Goal: Task Accomplishment & Management: Complete application form

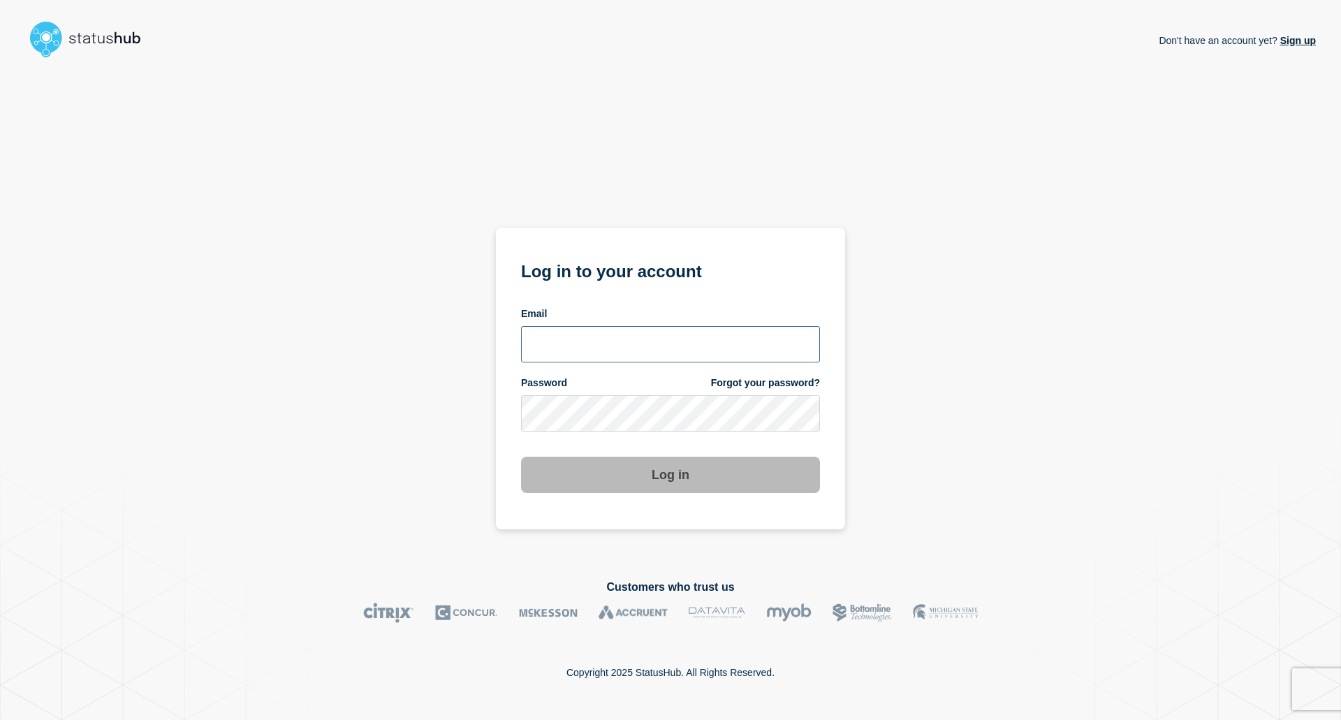
type input "[EMAIL_ADDRESS][DOMAIN_NAME]"
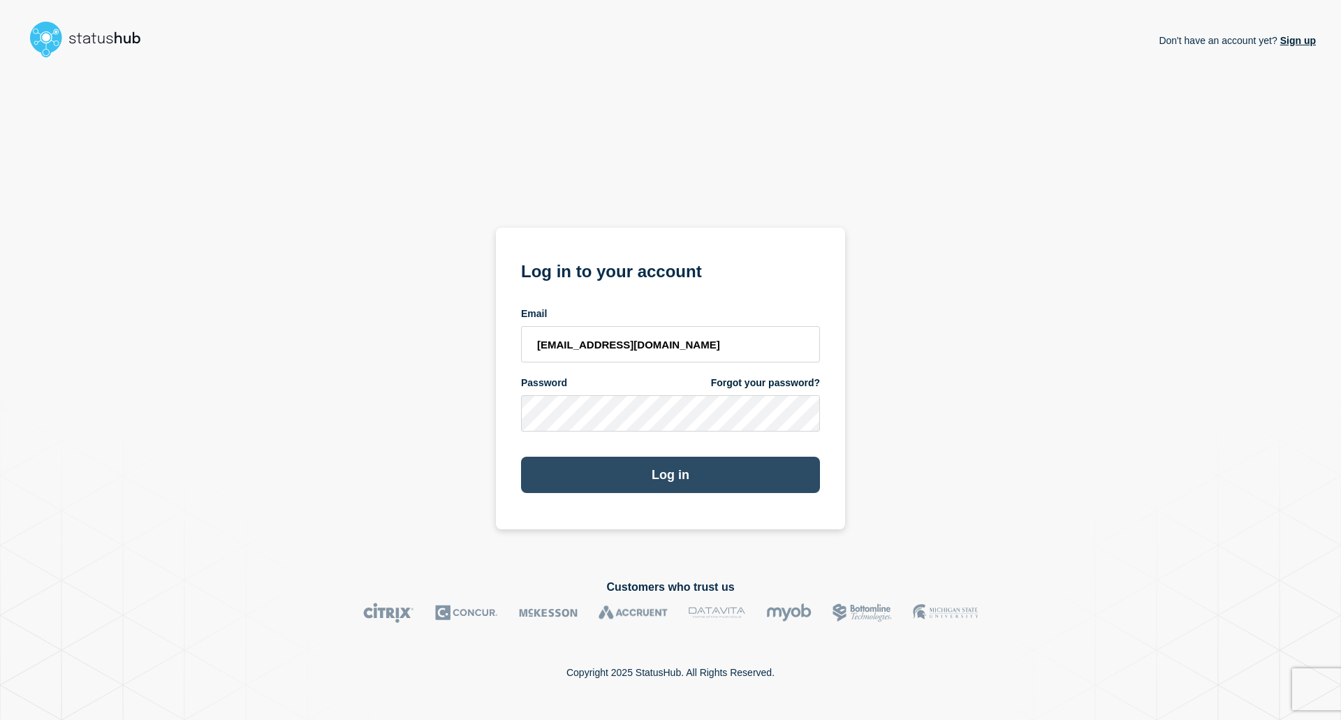
click at [663, 480] on button "Log in" at bounding box center [670, 475] width 299 height 36
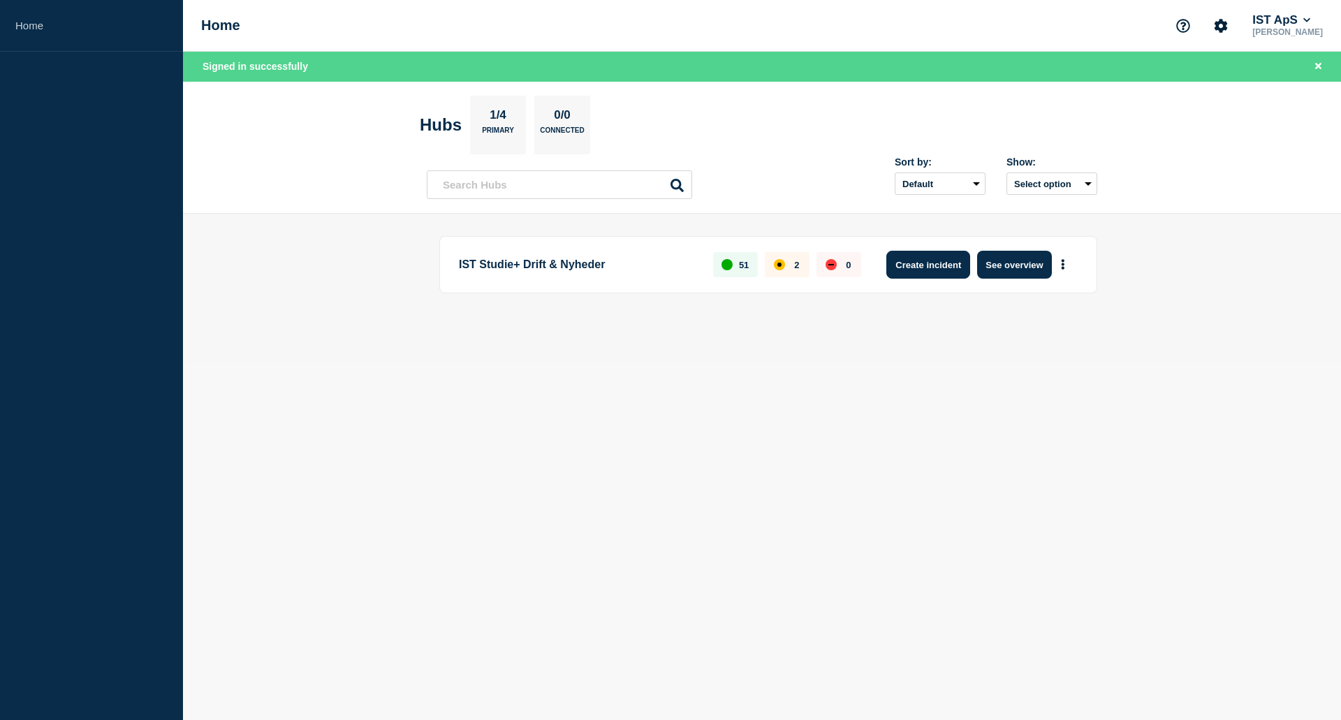
click at [927, 265] on button "Create incident" at bounding box center [928, 265] width 84 height 28
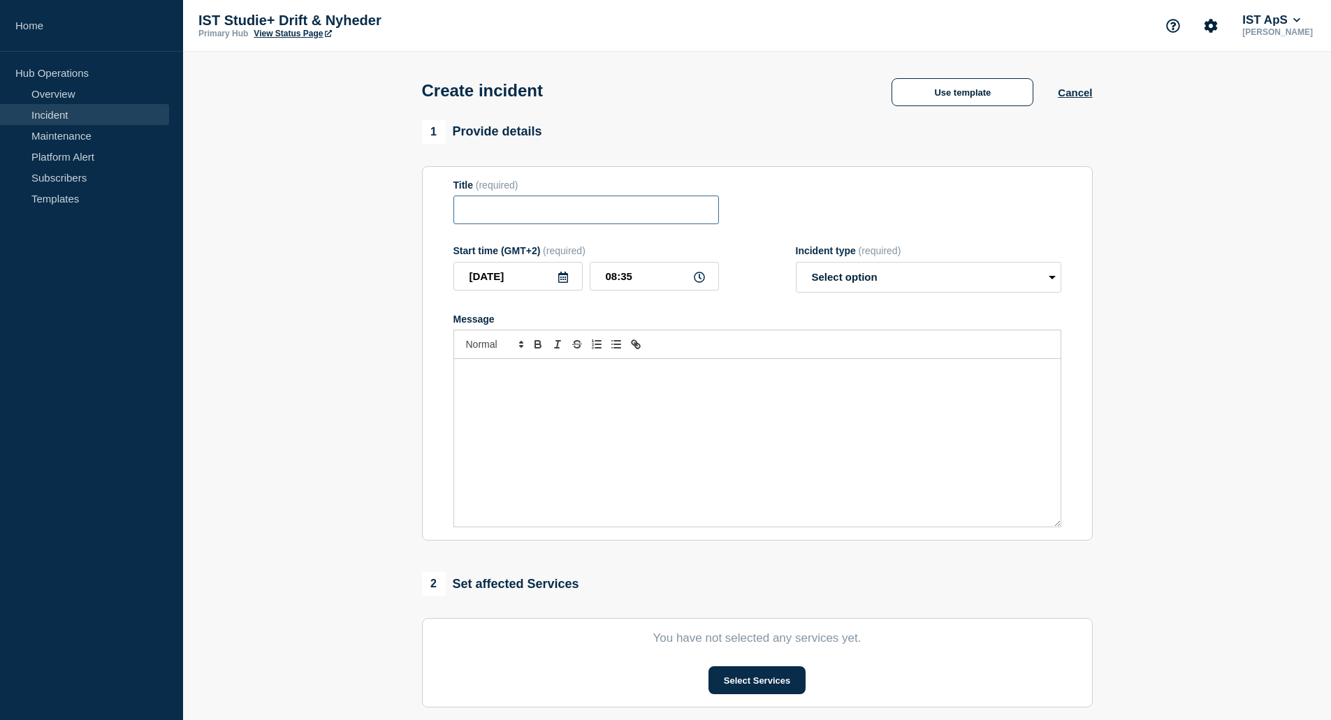
click at [511, 206] on input "Title" at bounding box center [585, 210] width 265 height 29
type input "Ekstraordinært servicevindue"
click at [1034, 274] on select "Select option Investigating Identified Monitoring" at bounding box center [928, 277] width 265 height 31
select select "identified"
click at [796, 265] on select "Select option Investigating Identified Monitoring" at bounding box center [928, 277] width 265 height 31
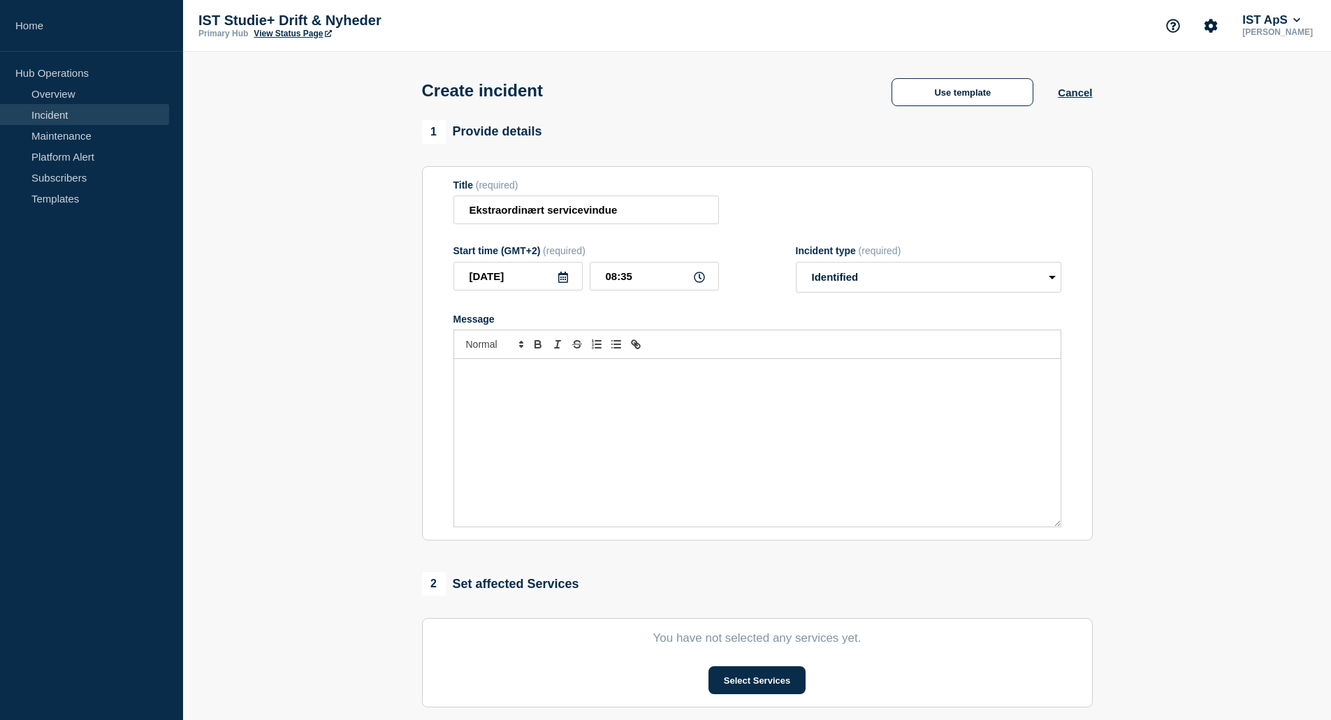
click at [545, 410] on div "Message" at bounding box center [757, 443] width 606 height 168
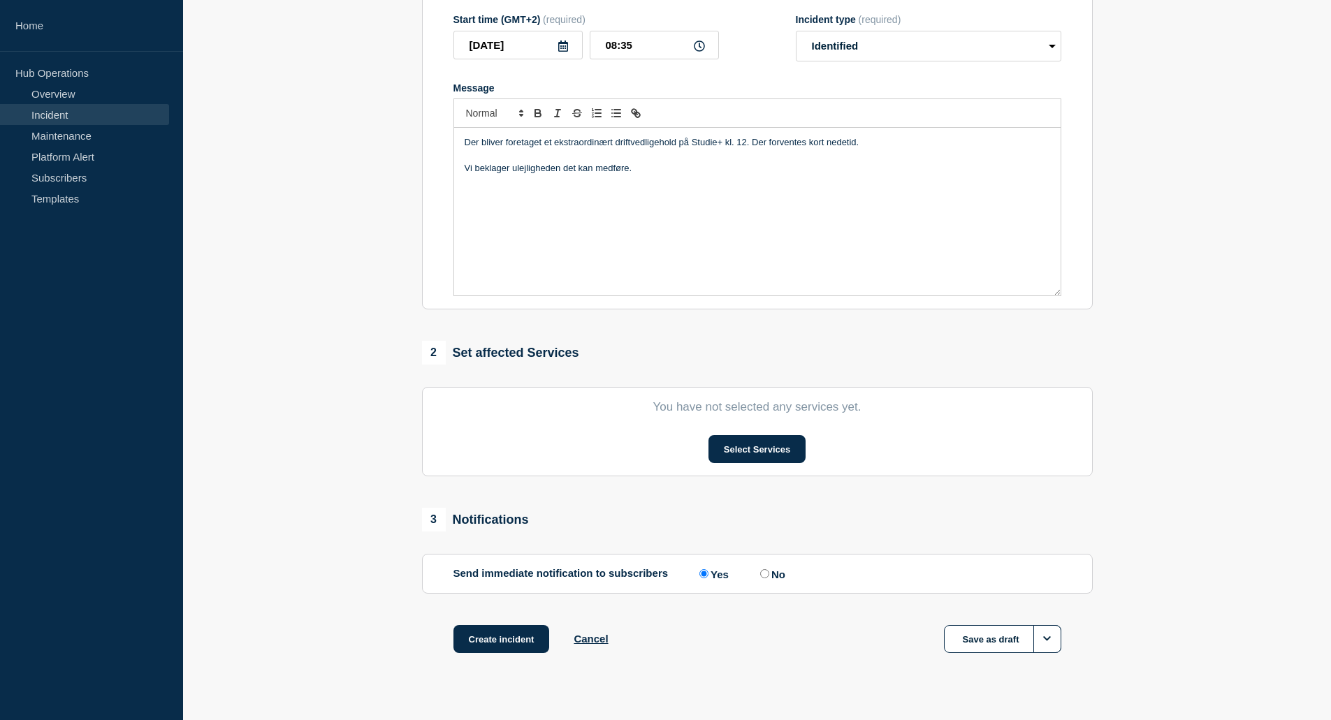
scroll to position [258, 0]
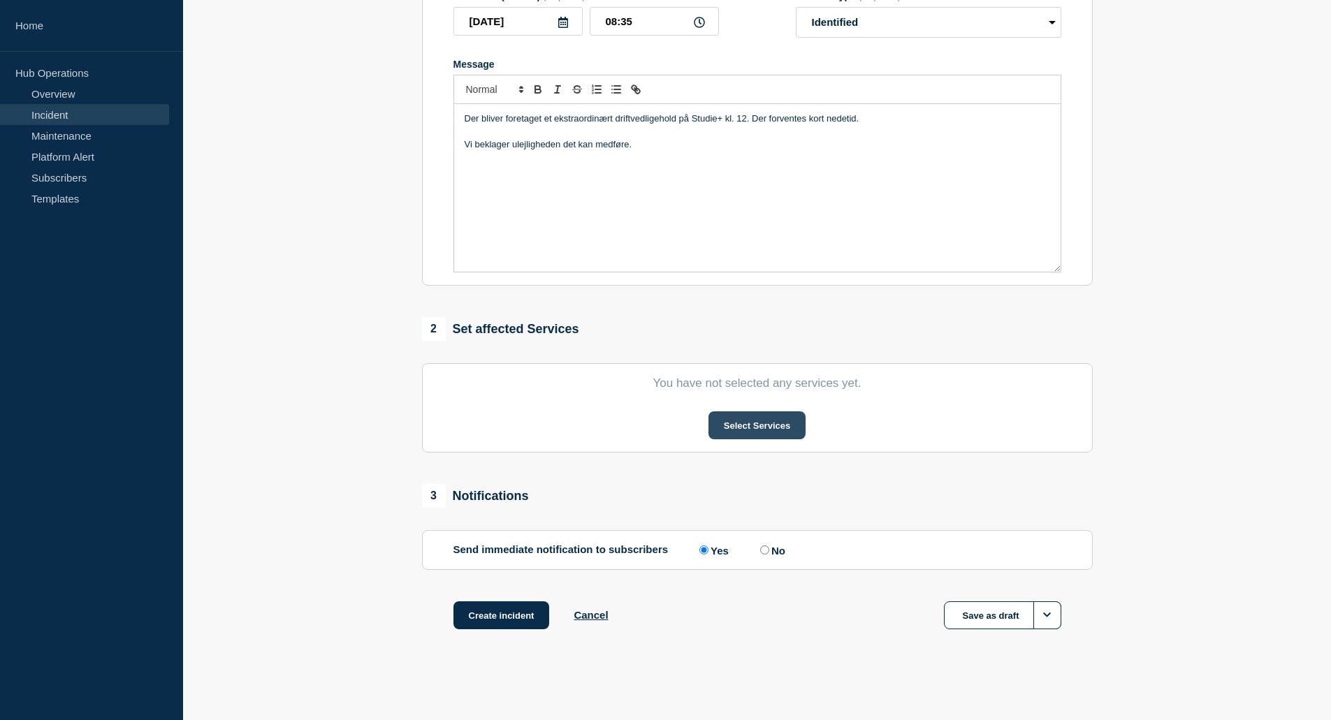
click at [767, 424] on button "Select Services" at bounding box center [756, 425] width 97 height 28
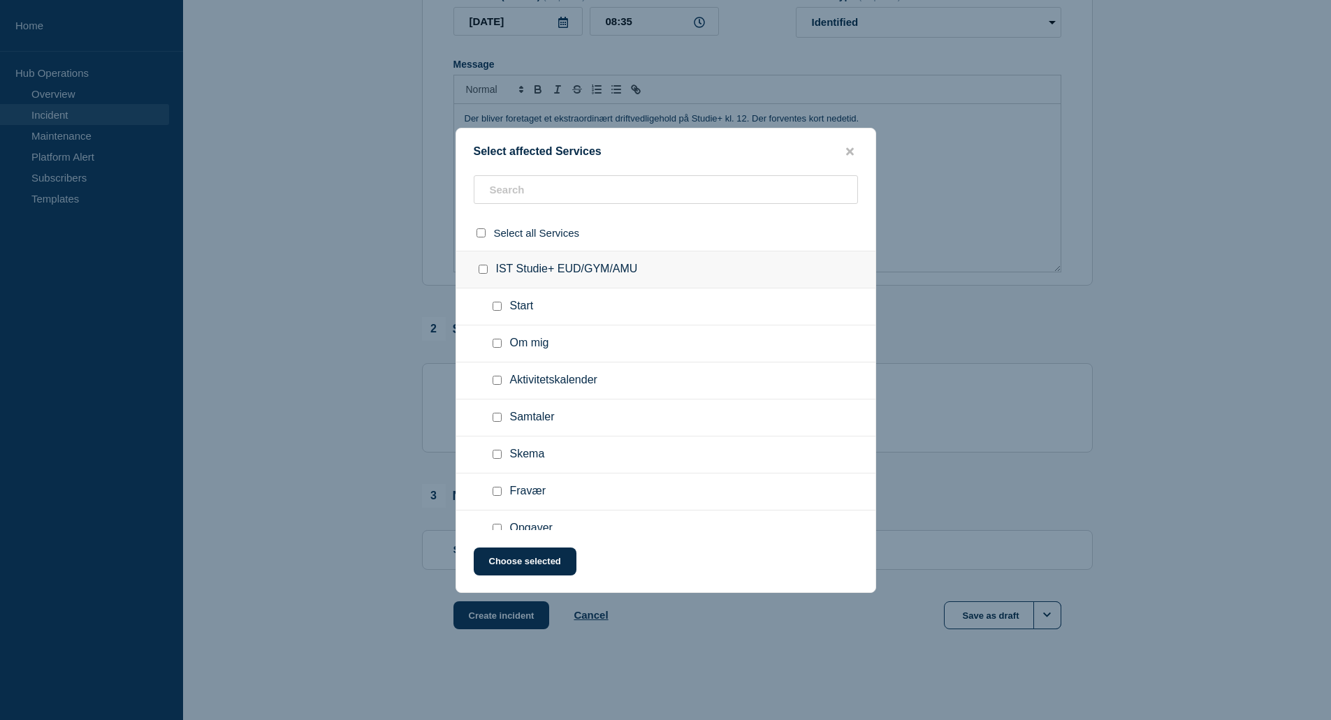
click at [479, 233] on input "select all checkbox" at bounding box center [480, 232] width 9 height 9
checkbox input "true"
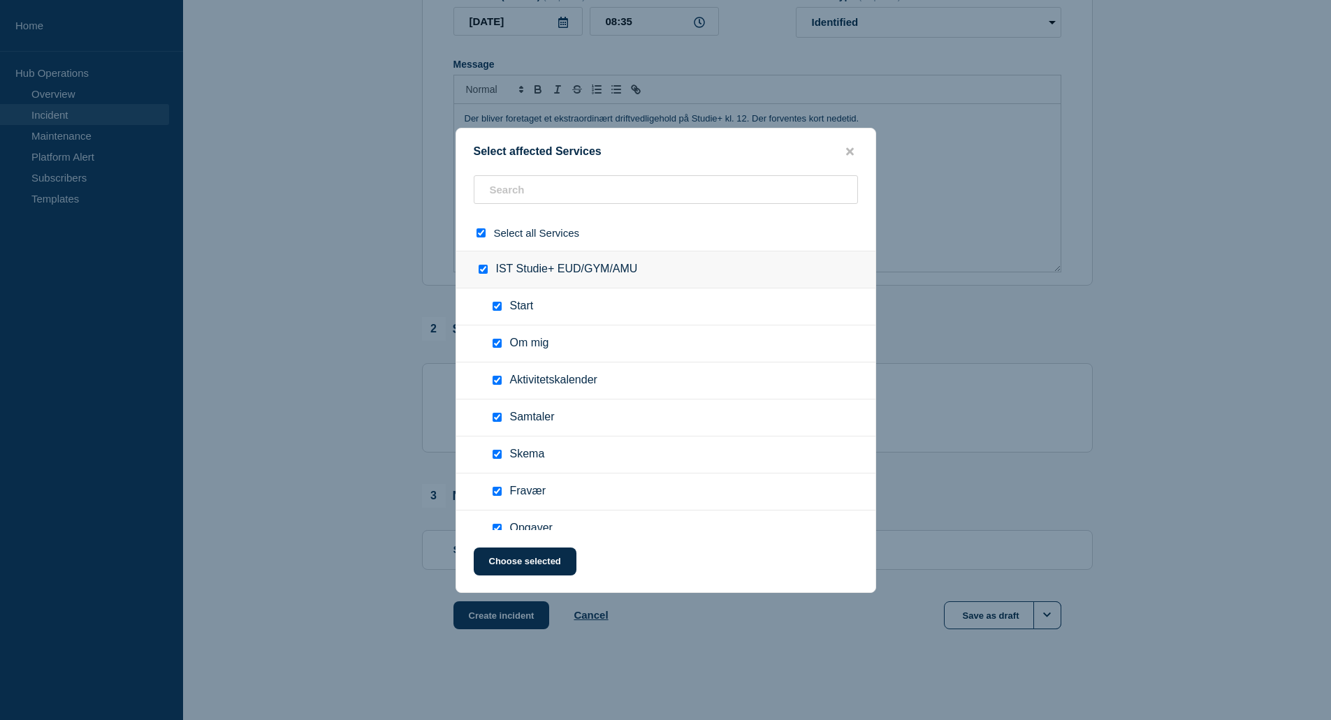
checkbox input "true"
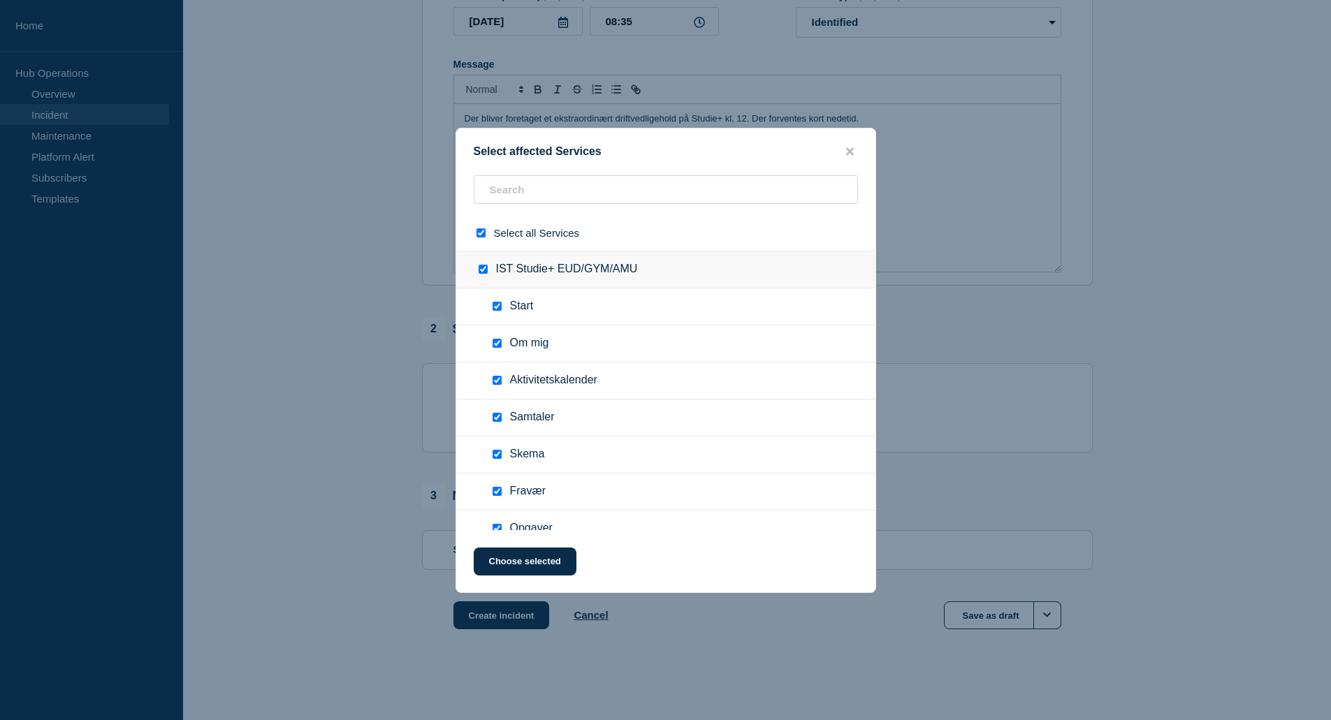
checkbox input "true"
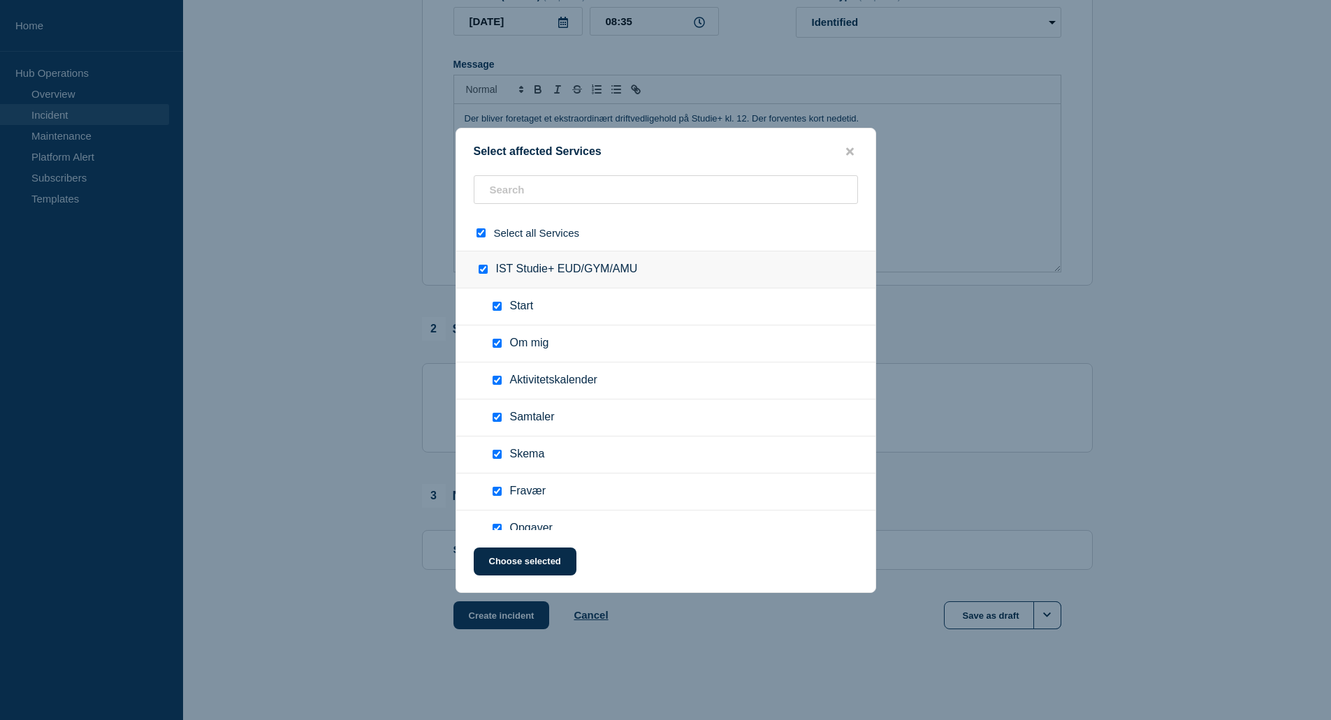
checkbox input "true"
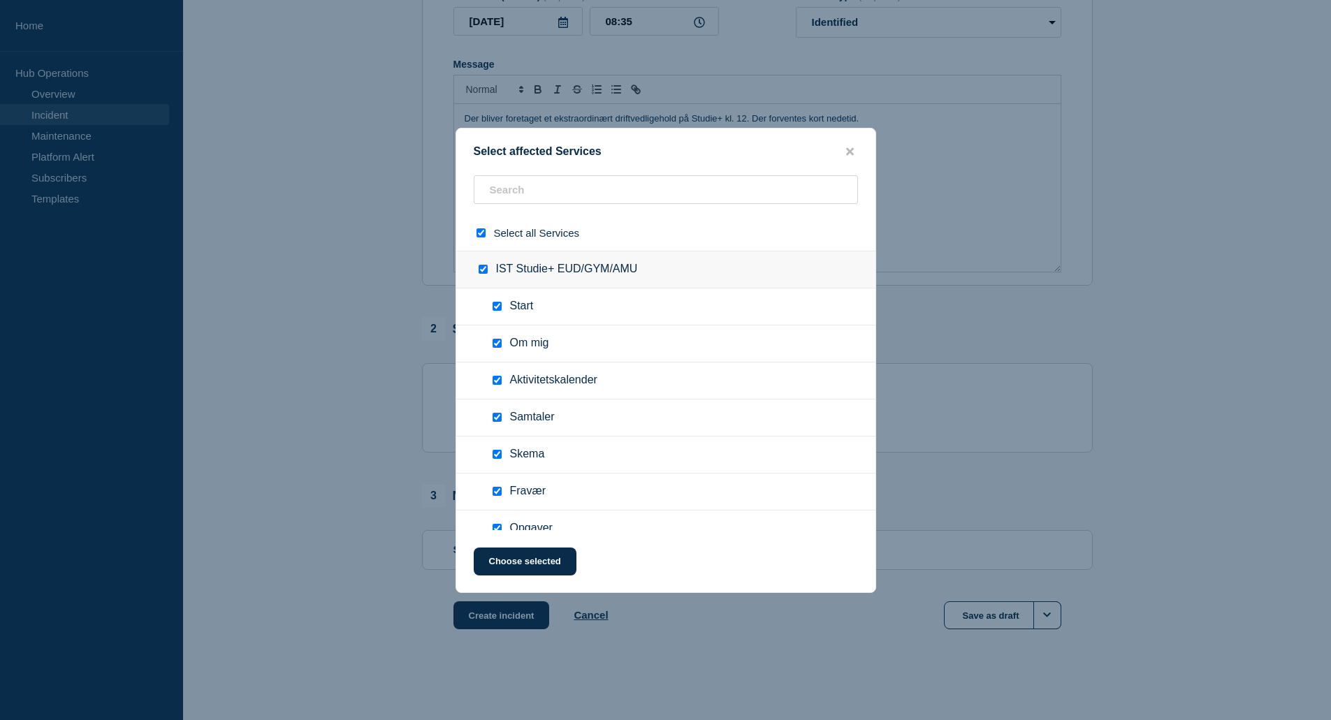
checkbox input "true"
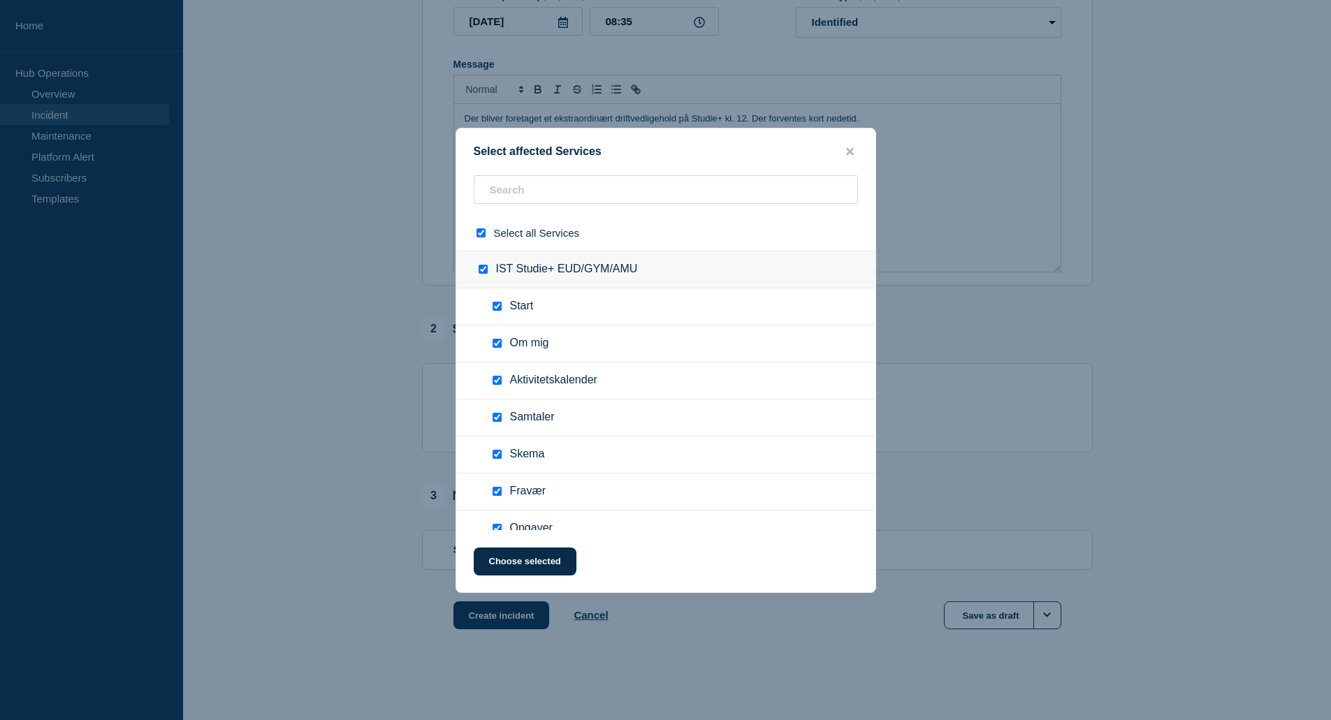
checkbox input "true"
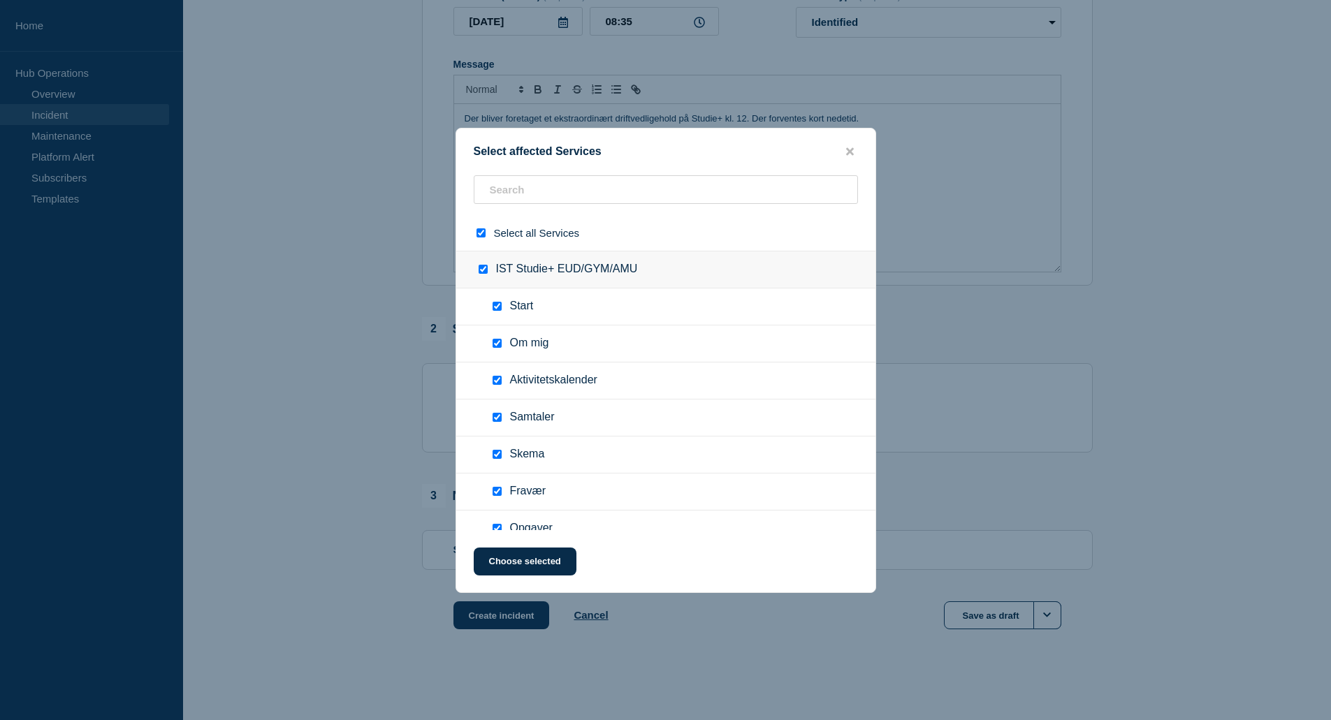
checkbox input "true"
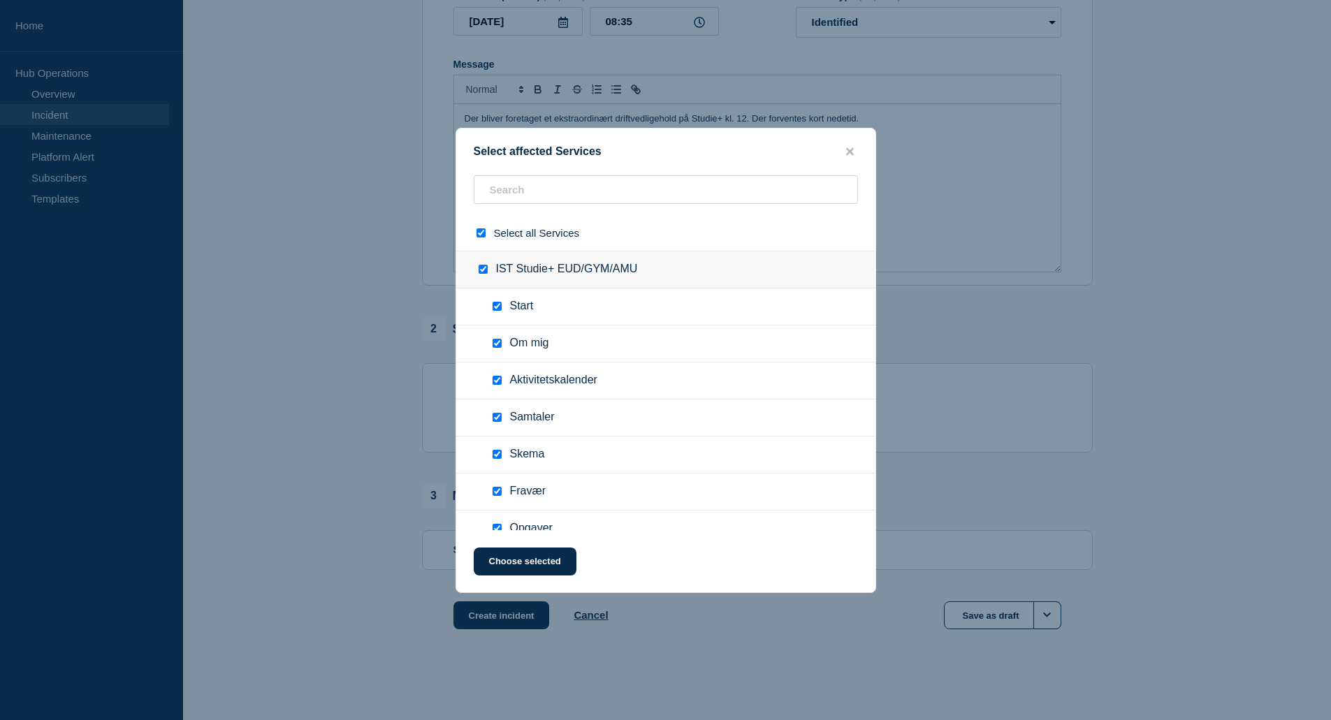
checkbox input "true"
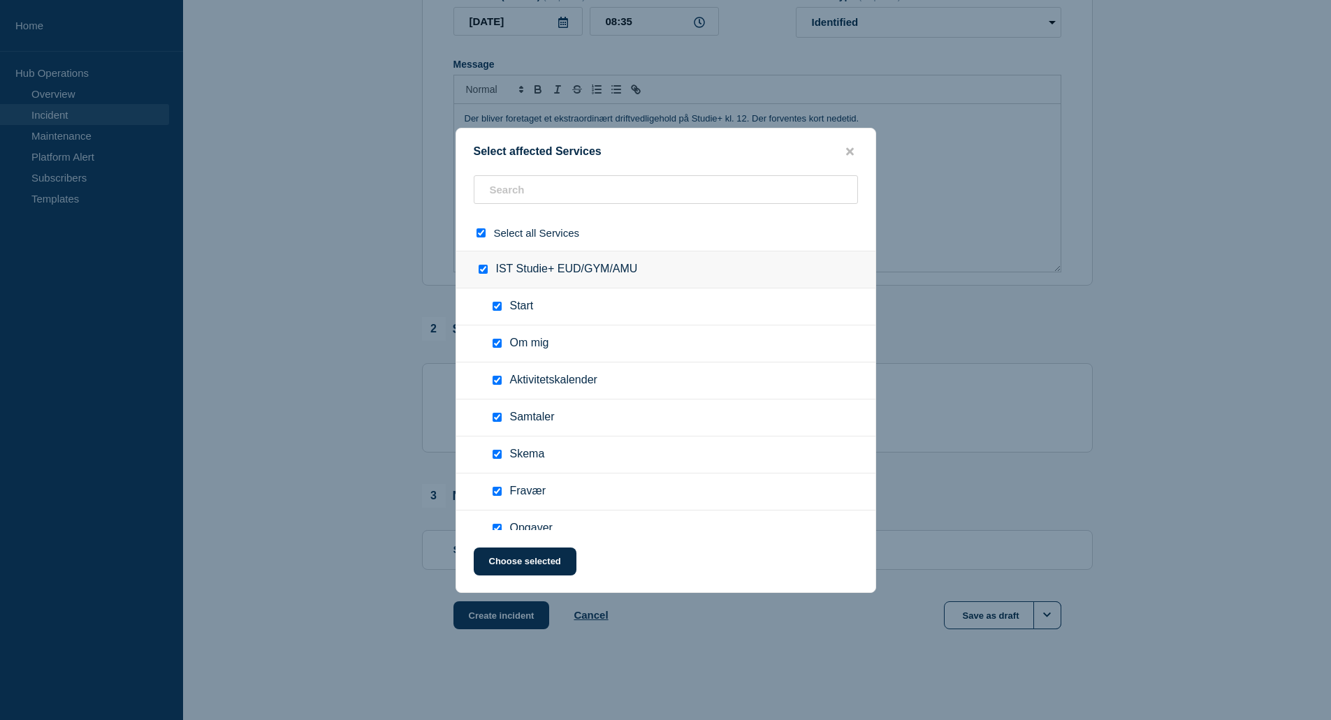
checkbox input "true"
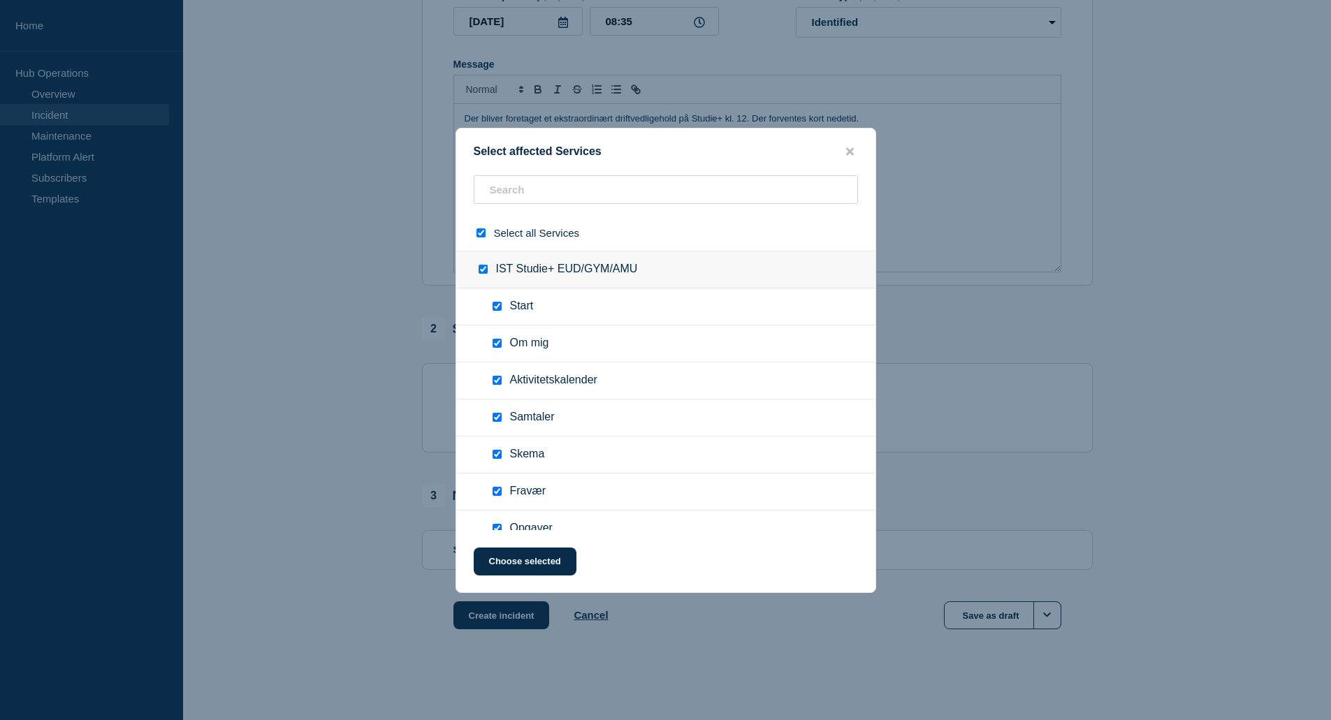
checkbox input "true"
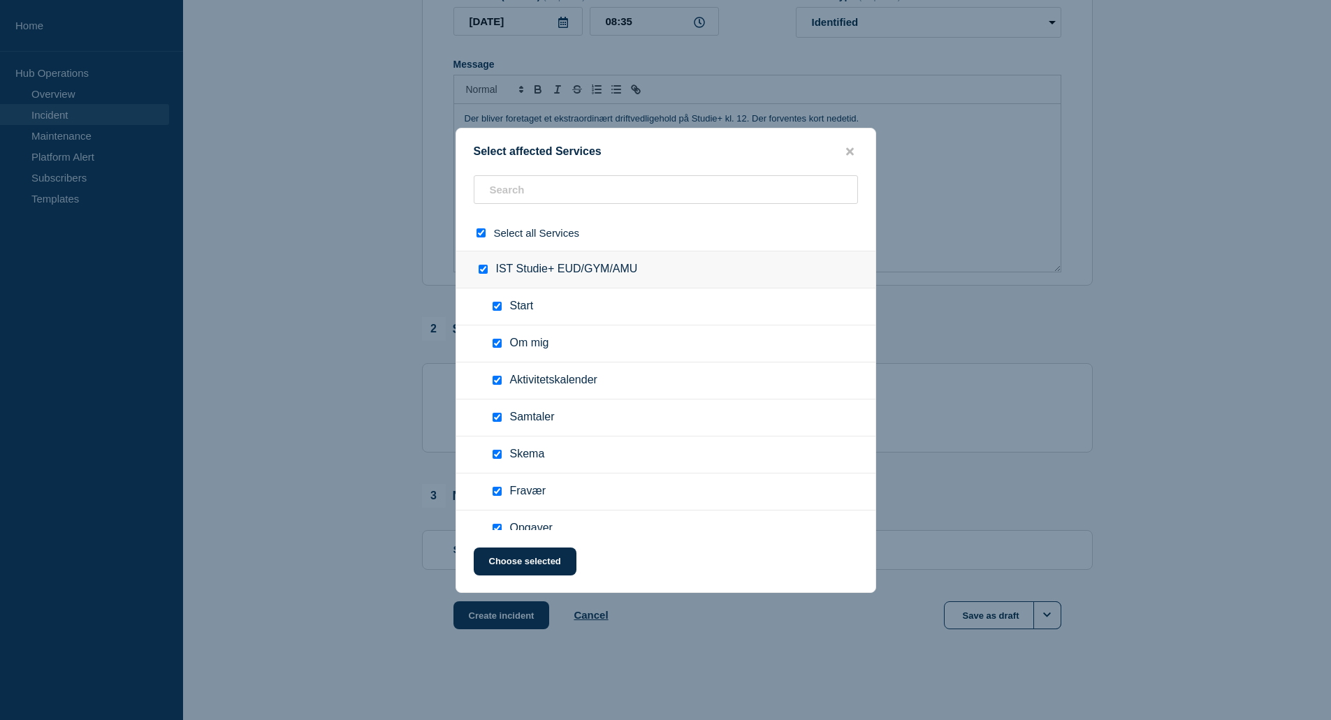
checkbox input "true"
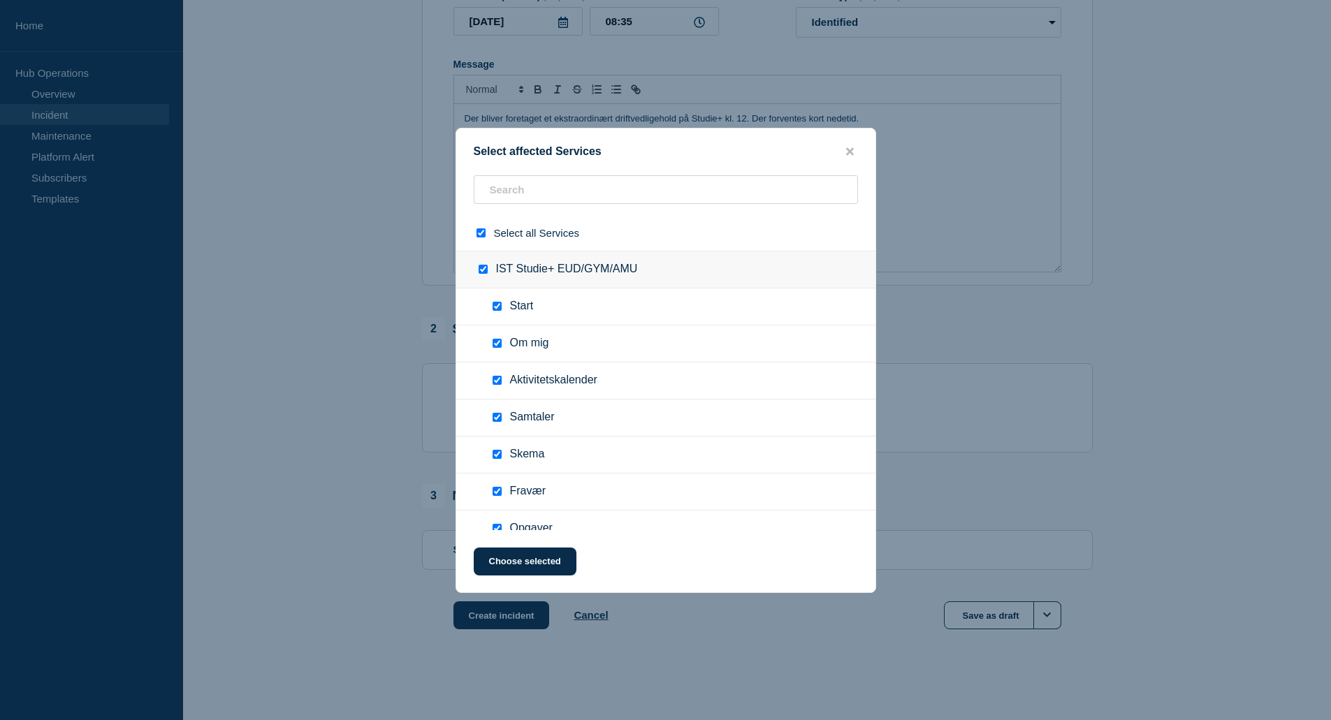
checkbox input "true"
click at [519, 561] on button "Choose selected" at bounding box center [525, 562] width 103 height 28
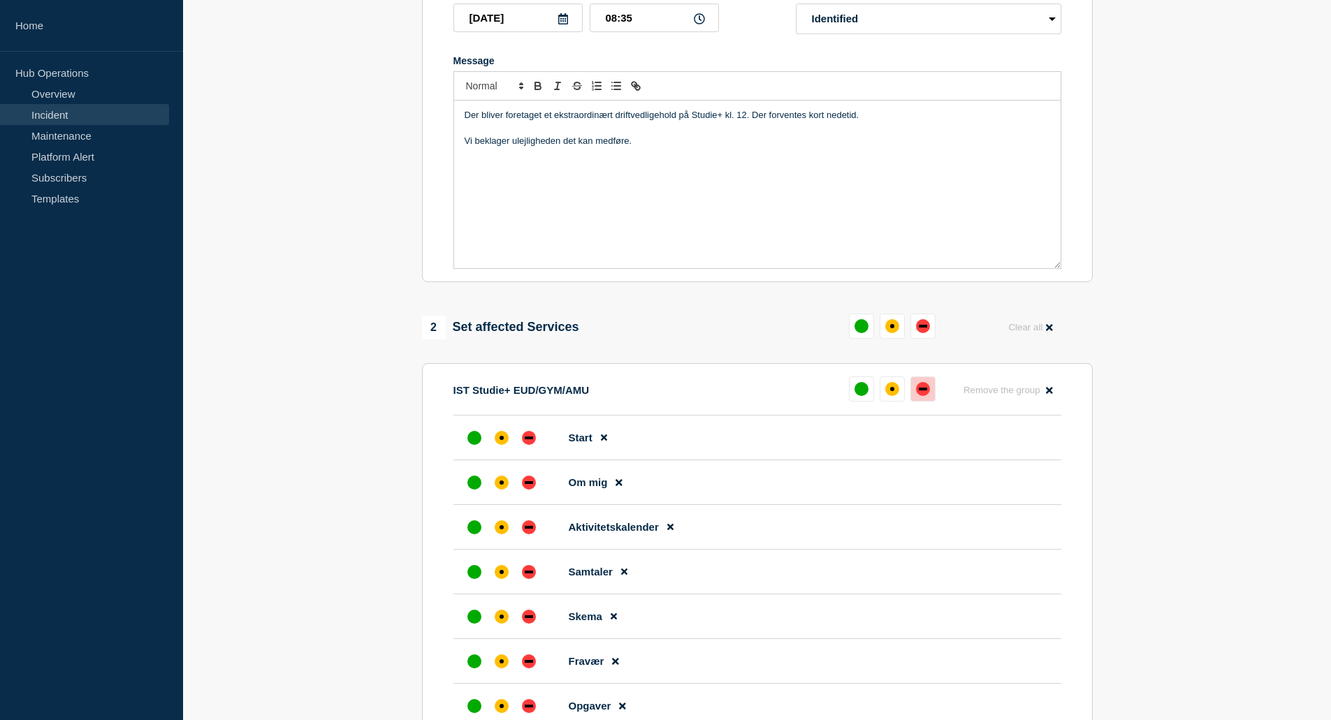
click at [923, 395] on div "down" at bounding box center [923, 389] width 14 height 14
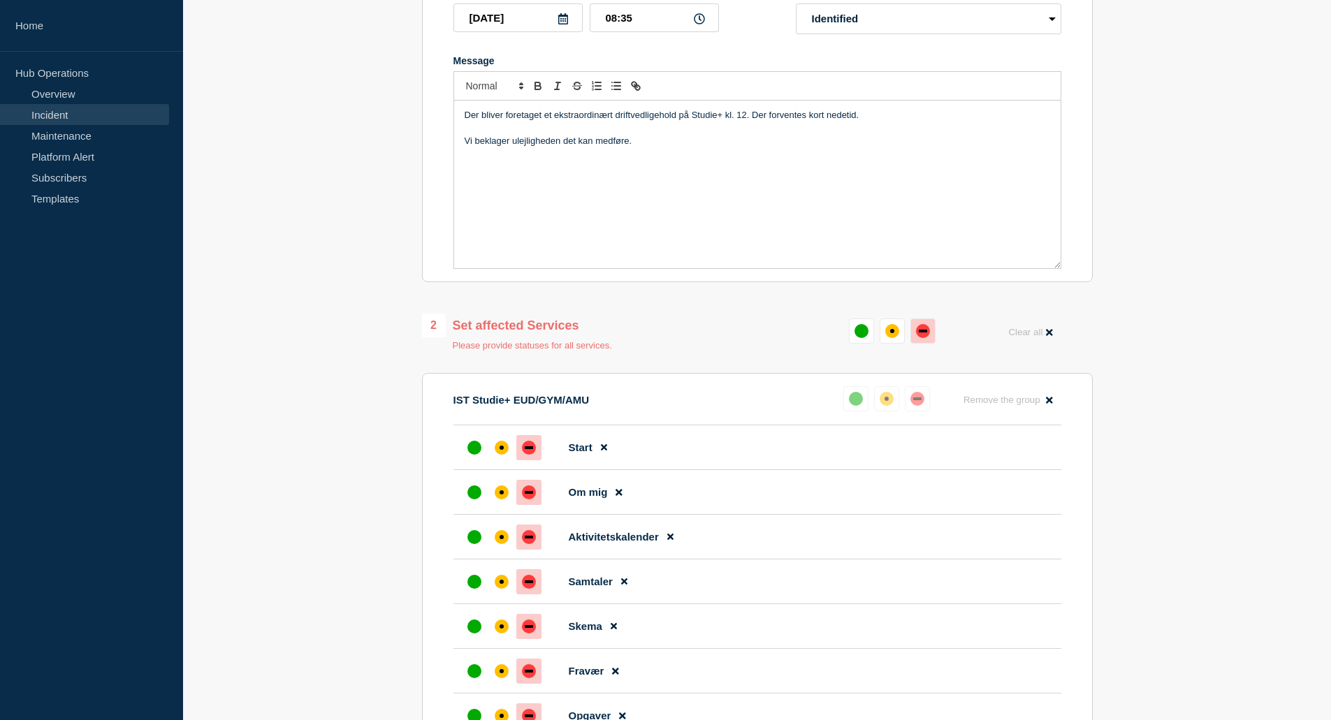
click at [922, 332] on div "down" at bounding box center [922, 331] width 8 height 3
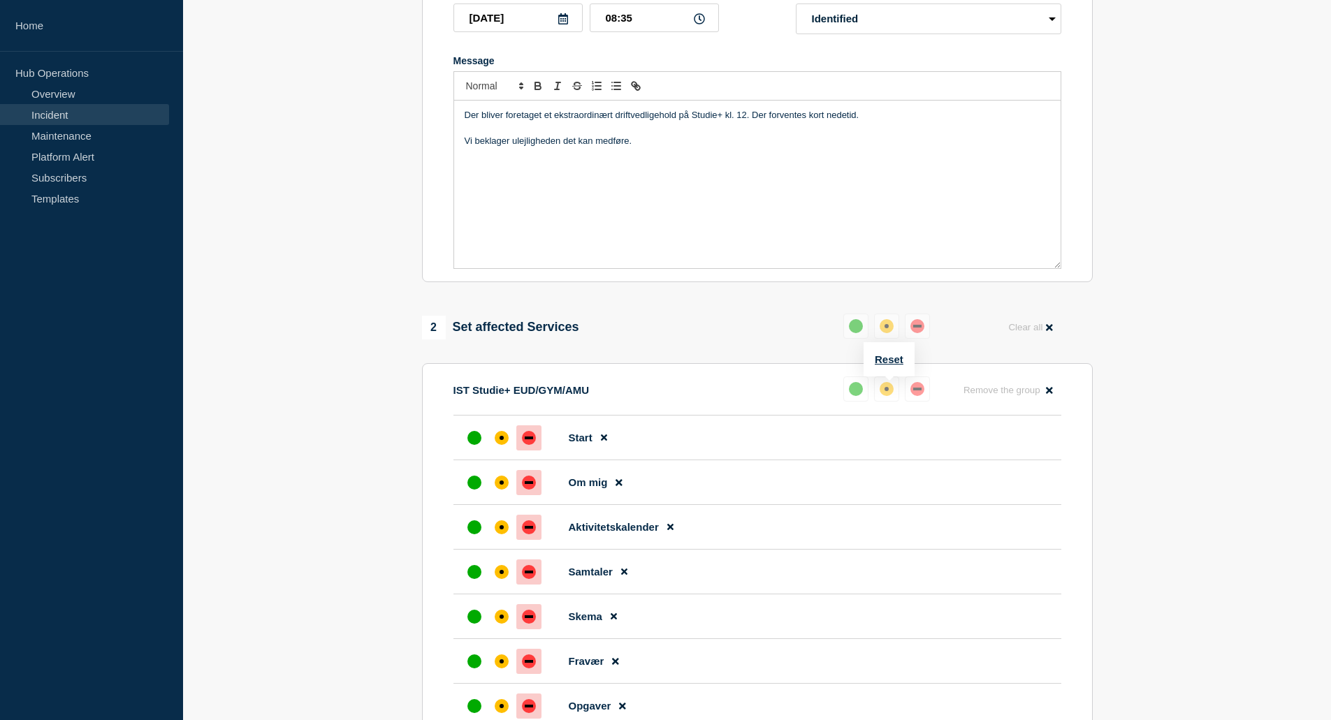
scroll to position [237, 0]
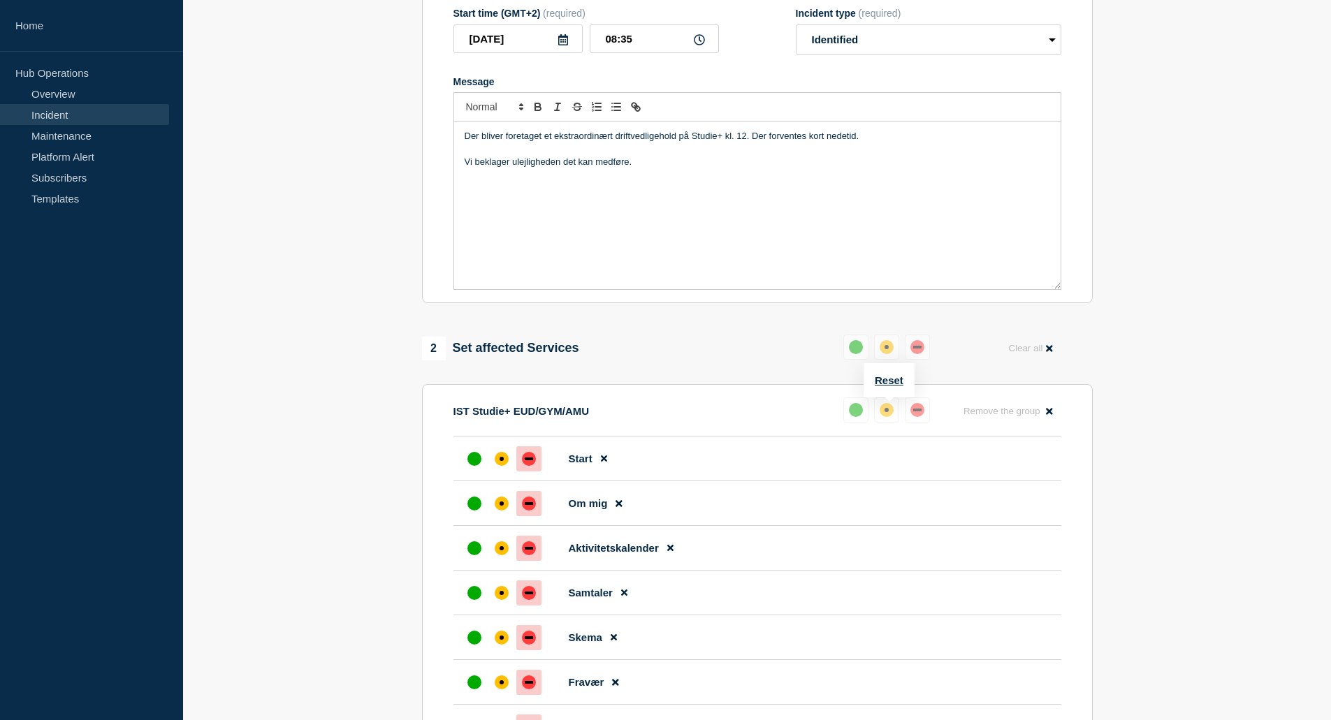
click at [745, 141] on p "Der bliver foretaget et ekstraordinært driftvedligehold på Studie+ kl. 12. Der …" at bounding box center [756, 136] width 585 height 13
click at [867, 137] on p "Der bliver foretaget et ekstraordinært driftvedligehold på Studie+ kl. 12.00. D…" at bounding box center [756, 136] width 585 height 13
click at [726, 139] on p "Der bliver foretaget et ekstraordinært driftvedligehold på Studie+ kl. 12.00. D…" at bounding box center [756, 136] width 585 height 13
drag, startPoint x: 724, startPoint y: 140, endPoint x: 836, endPoint y: 139, distance: 111.8
click at [836, 139] on p "Der bliver foretaget et ekstraordinært driftvedligehold på Studie+ i dag d. 26.…" at bounding box center [756, 136] width 585 height 13
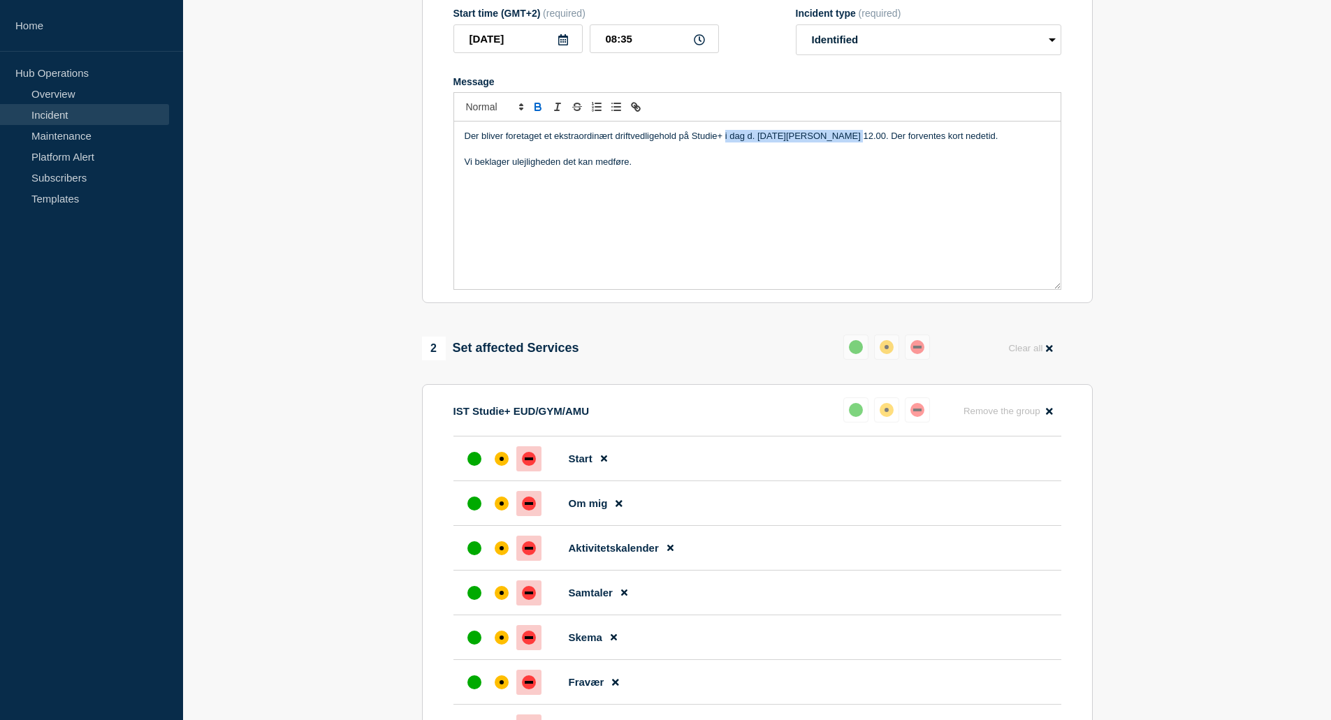
click at [539, 108] on icon "Toggle bold text" at bounding box center [538, 107] width 13 height 13
click at [740, 202] on div "Der bliver foretaget et ekstraordinært driftvedligehold på Studie+ i dag d. 26.…" at bounding box center [757, 206] width 606 height 168
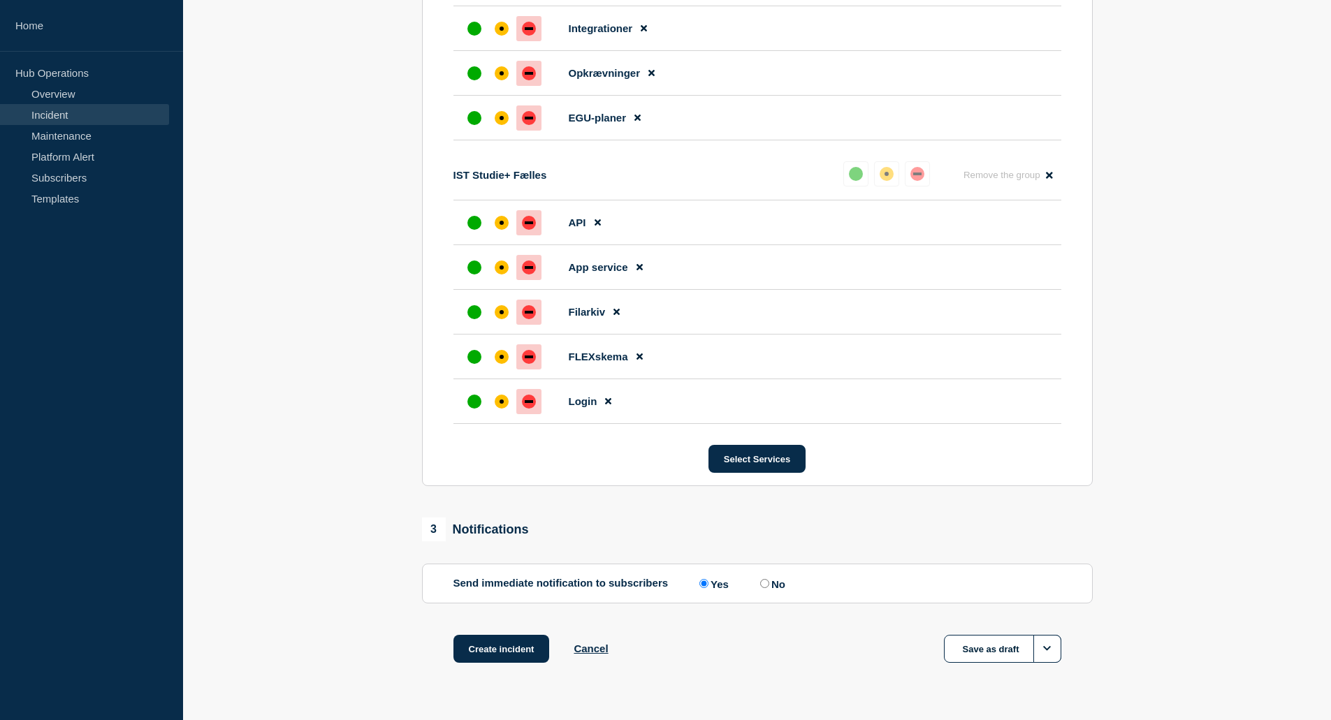
scroll to position [2776, 0]
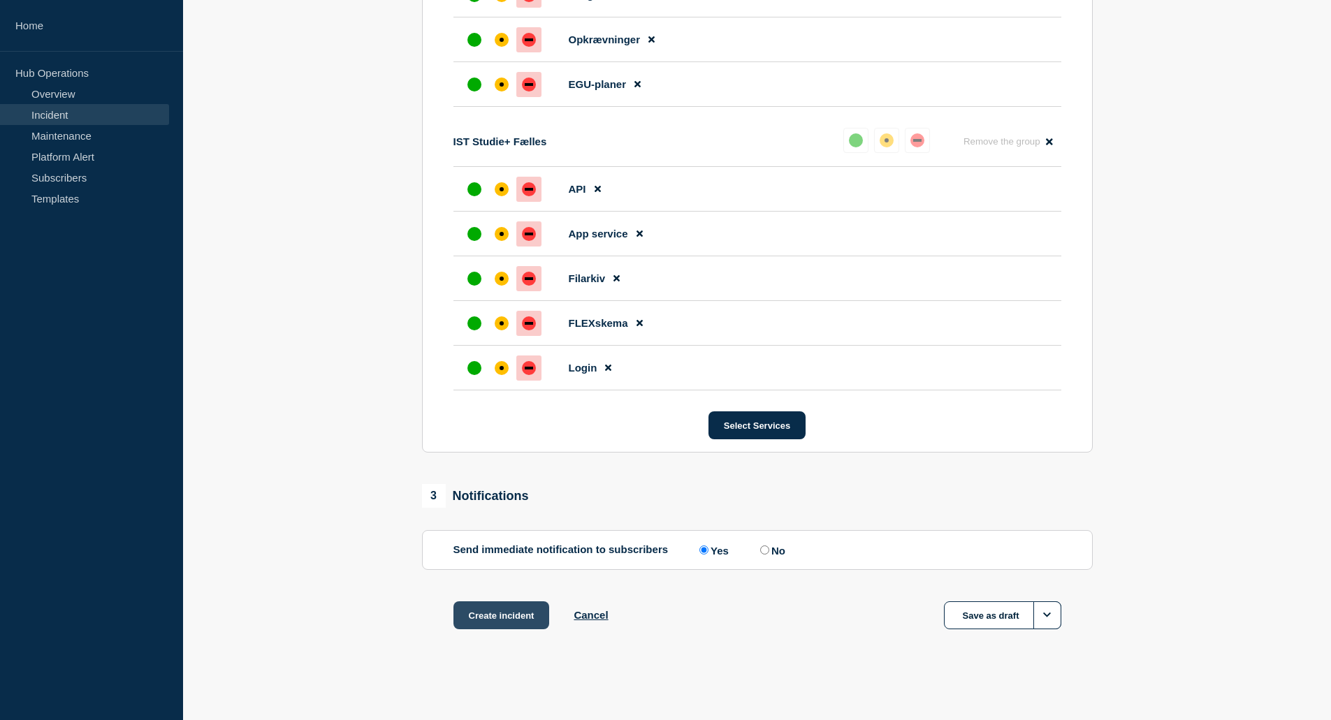
click at [517, 615] on button "Create incident" at bounding box center [501, 615] width 96 height 28
